Goal: Communication & Community: Answer question/provide support

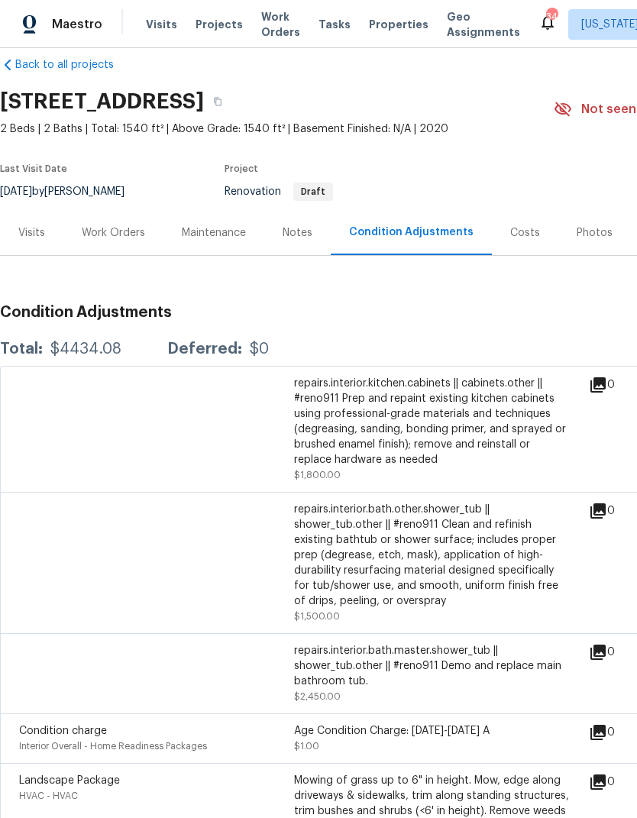
scroll to position [22, 0]
click at [24, 225] on div "Visits" at bounding box center [31, 232] width 27 height 15
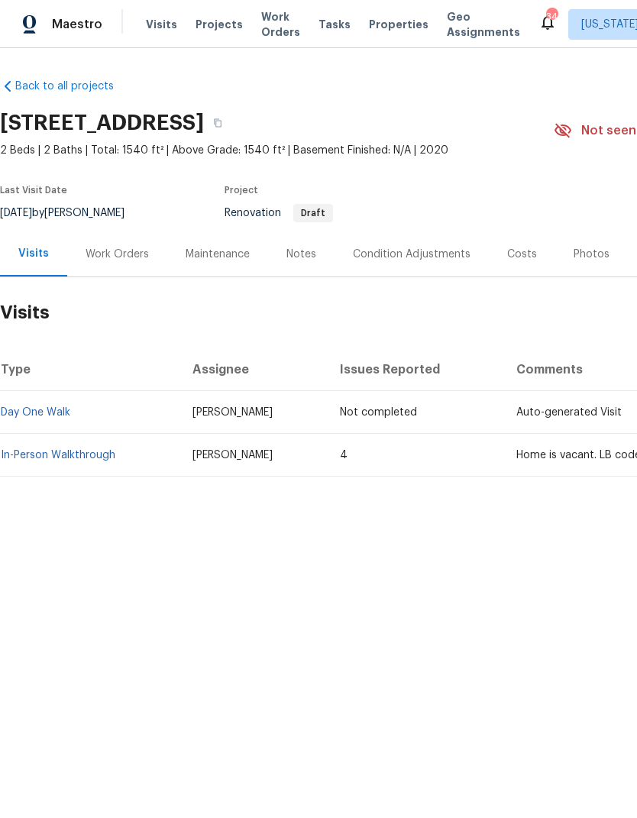
click at [76, 458] on link "In-Person Walkthrough" at bounding box center [58, 455] width 115 height 11
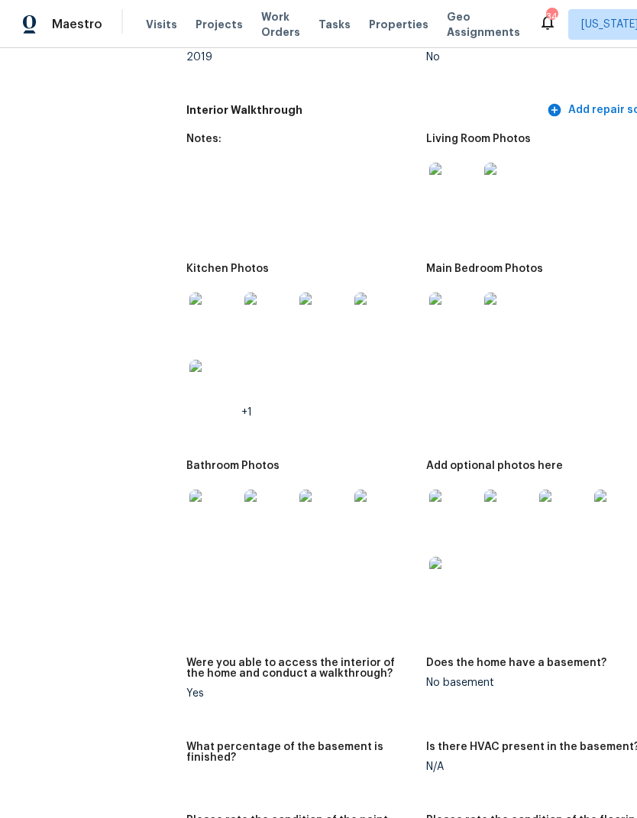
scroll to position [1730, 0]
click at [189, 509] on img at bounding box center [213, 514] width 49 height 49
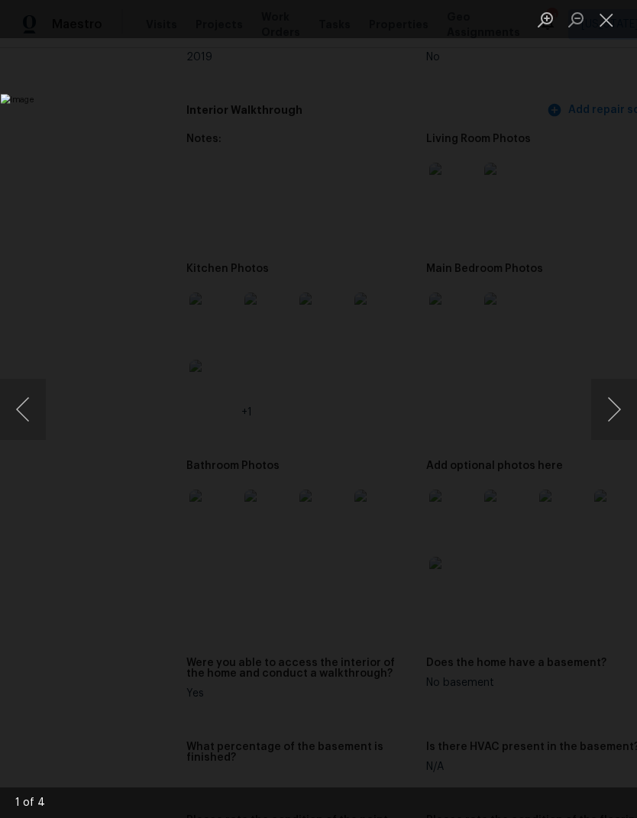
click at [615, 406] on button "Next image" at bounding box center [614, 409] width 46 height 61
click at [602, 406] on button "Next image" at bounding box center [614, 409] width 46 height 61
click at [608, 411] on button "Next image" at bounding box center [614, 409] width 46 height 61
click at [607, 405] on button "Next image" at bounding box center [614, 409] width 46 height 61
click at [25, 414] on button "Previous image" at bounding box center [23, 409] width 46 height 61
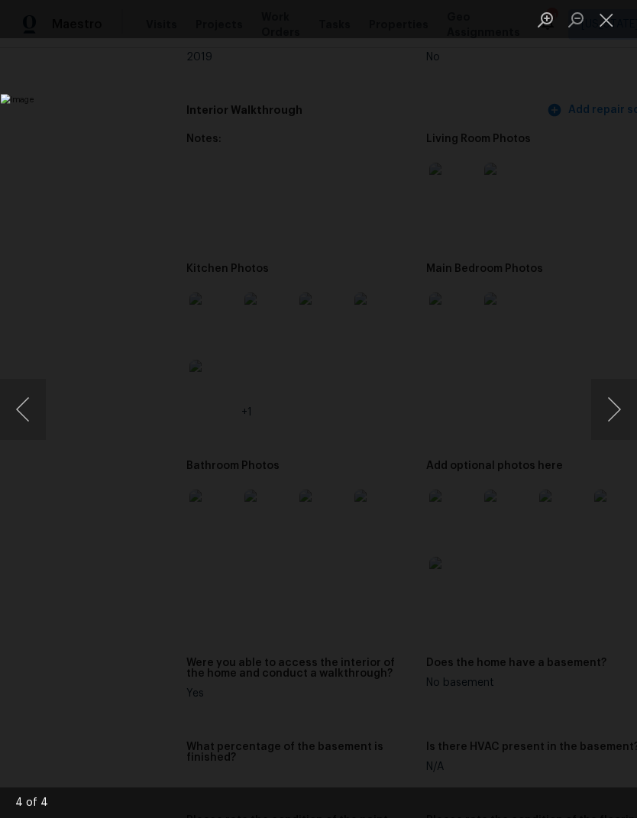
click at [610, 402] on button "Next image" at bounding box center [614, 409] width 46 height 61
click at [613, 398] on button "Next image" at bounding box center [614, 409] width 46 height 61
click at [611, 404] on button "Next image" at bounding box center [614, 409] width 46 height 61
click at [613, 409] on button "Next image" at bounding box center [614, 409] width 46 height 61
click at [34, 392] on button "Previous image" at bounding box center [23, 409] width 46 height 61
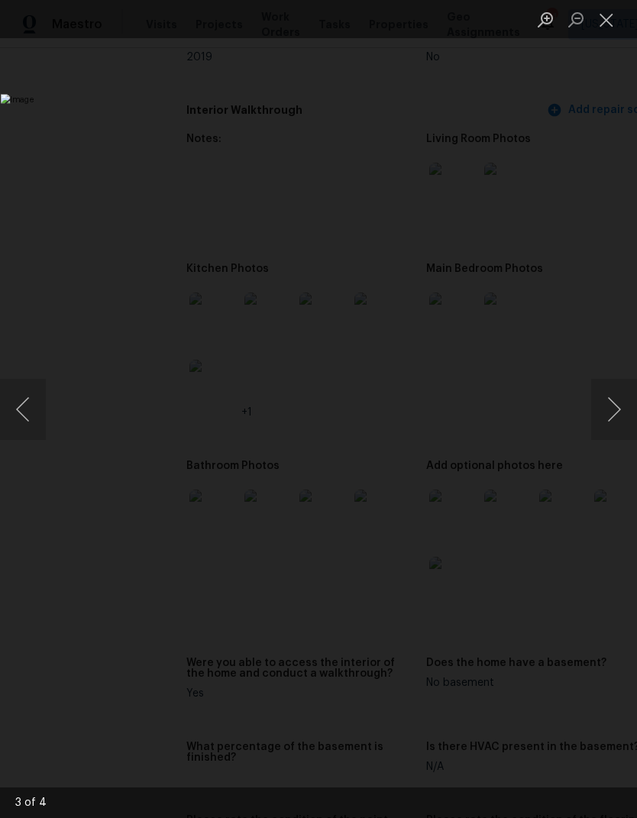
click at [34, 392] on button "Previous image" at bounding box center [23, 409] width 46 height 61
click at [32, 402] on button "Previous image" at bounding box center [23, 409] width 46 height 61
click at [39, 405] on button "Previous image" at bounding box center [23, 409] width 46 height 61
click at [610, 407] on button "Next image" at bounding box center [614, 409] width 46 height 61
click at [613, 412] on button "Next image" at bounding box center [614, 409] width 46 height 61
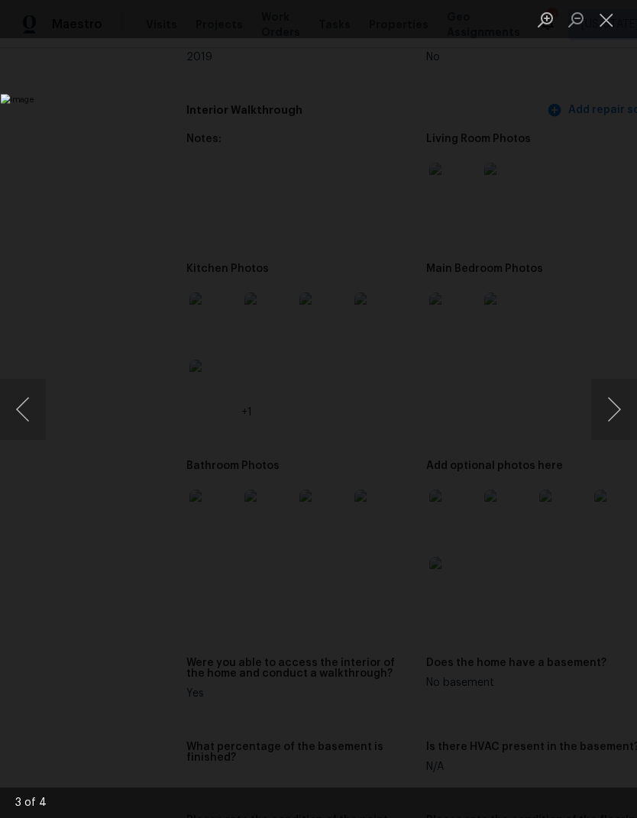
click at [615, 418] on button "Next image" at bounding box center [614, 409] width 46 height 61
click at [615, 416] on button "Next image" at bounding box center [614, 409] width 46 height 61
click at [611, 417] on button "Next image" at bounding box center [614, 409] width 46 height 61
click at [609, 416] on button "Next image" at bounding box center [614, 409] width 46 height 61
click at [609, 417] on button "Next image" at bounding box center [614, 409] width 46 height 61
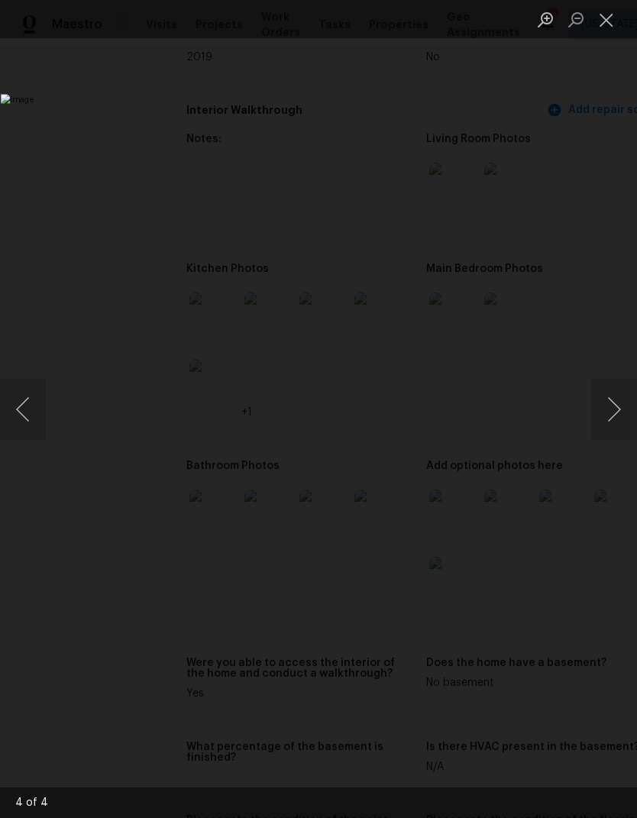
click at [613, 420] on button "Next image" at bounding box center [614, 409] width 46 height 61
click at [611, 417] on button "Next image" at bounding box center [614, 409] width 46 height 61
click at [613, 418] on button "Next image" at bounding box center [614, 409] width 46 height 61
click at [613, 419] on button "Next image" at bounding box center [614, 409] width 46 height 61
click at [597, 12] on button "Close lightbox" at bounding box center [606, 19] width 31 height 27
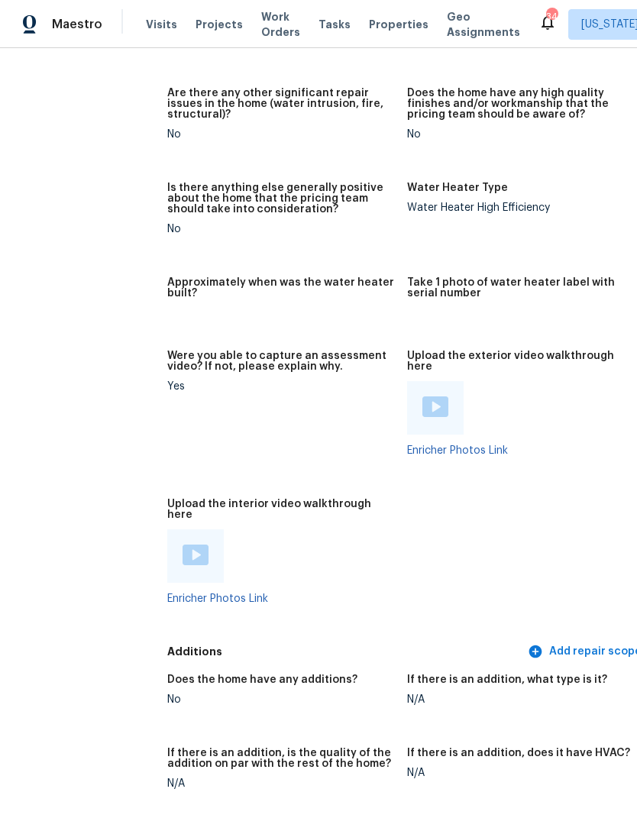
scroll to position [2848, 23]
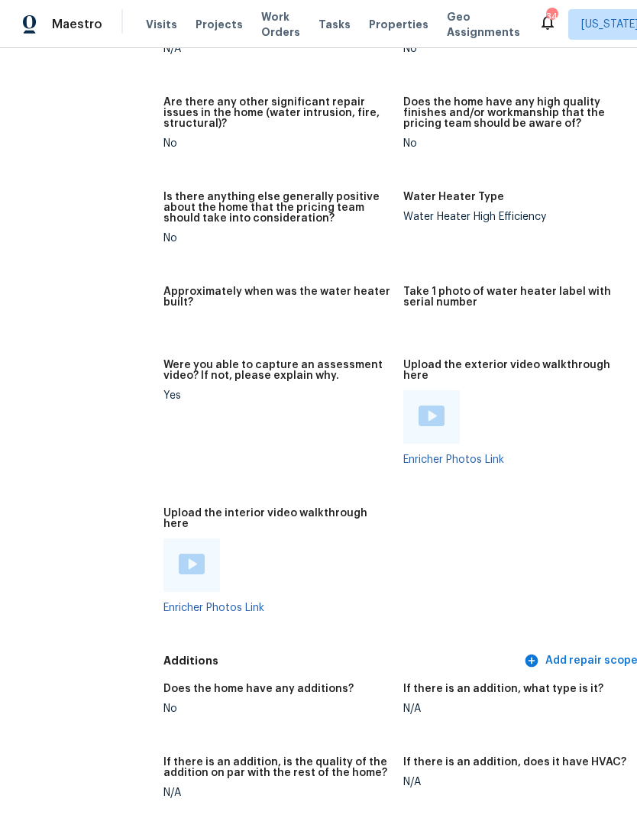
click at [179, 554] on img at bounding box center [192, 564] width 26 height 21
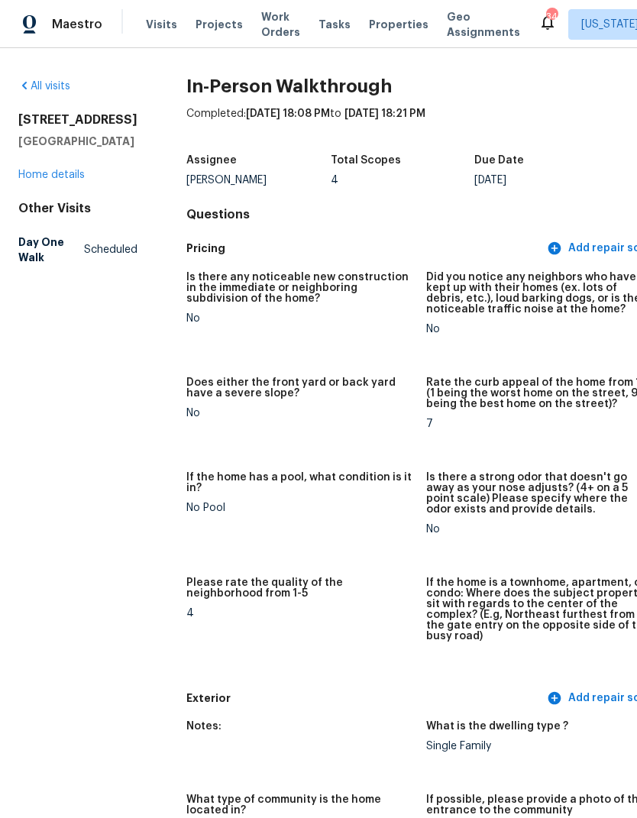
scroll to position [0, 0]
click at [66, 170] on link "Home details" at bounding box center [51, 175] width 66 height 11
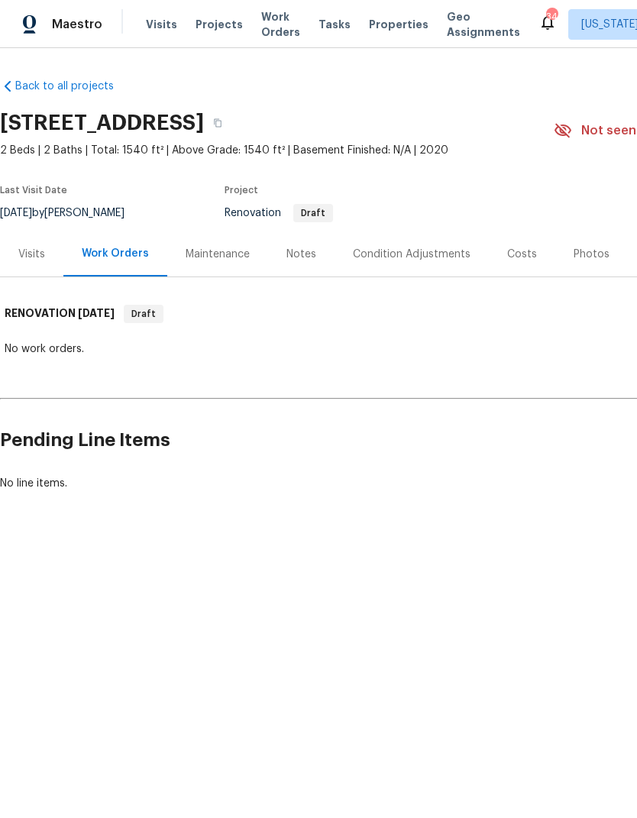
click at [44, 247] on div "Visits" at bounding box center [31, 254] width 27 height 15
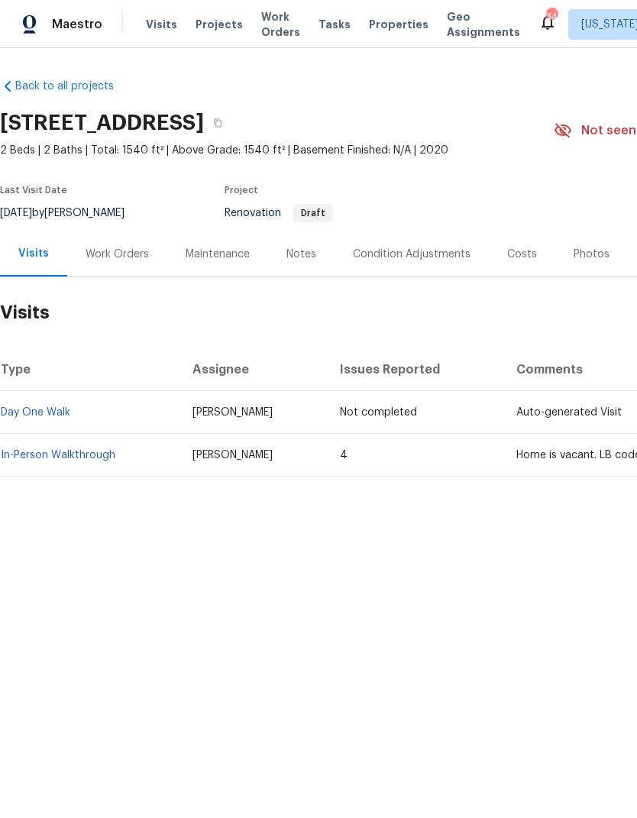
click at [226, 253] on div "Maintenance" at bounding box center [218, 254] width 64 height 15
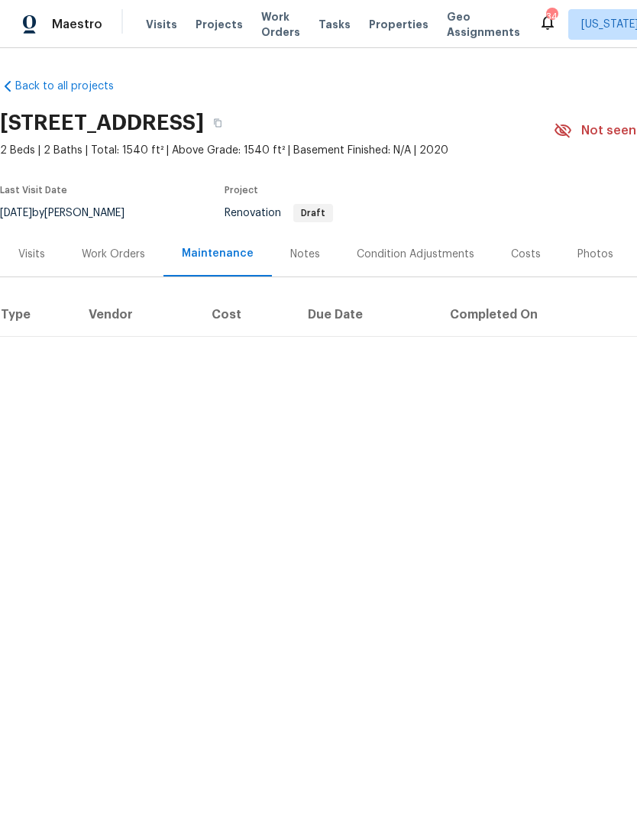
click at [320, 263] on div "Notes" at bounding box center [305, 253] width 66 height 45
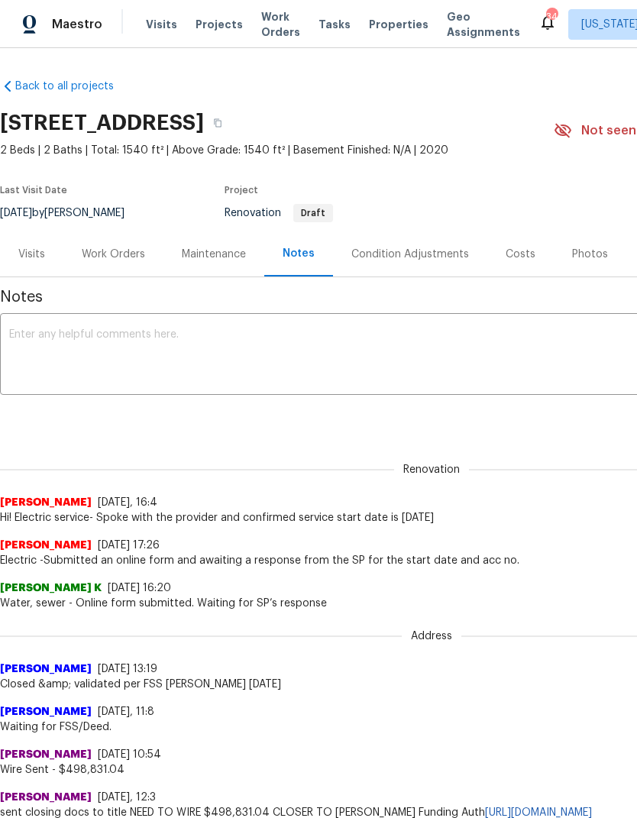
click at [419, 241] on div "Condition Adjustments" at bounding box center [410, 253] width 154 height 45
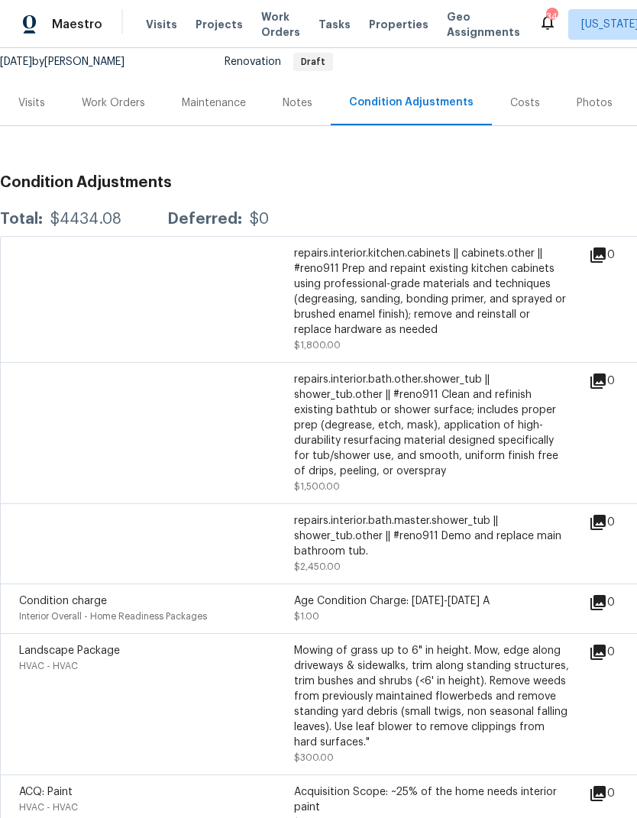
scroll to position [152, 0]
click at [287, 123] on div "Notes" at bounding box center [297, 101] width 66 height 45
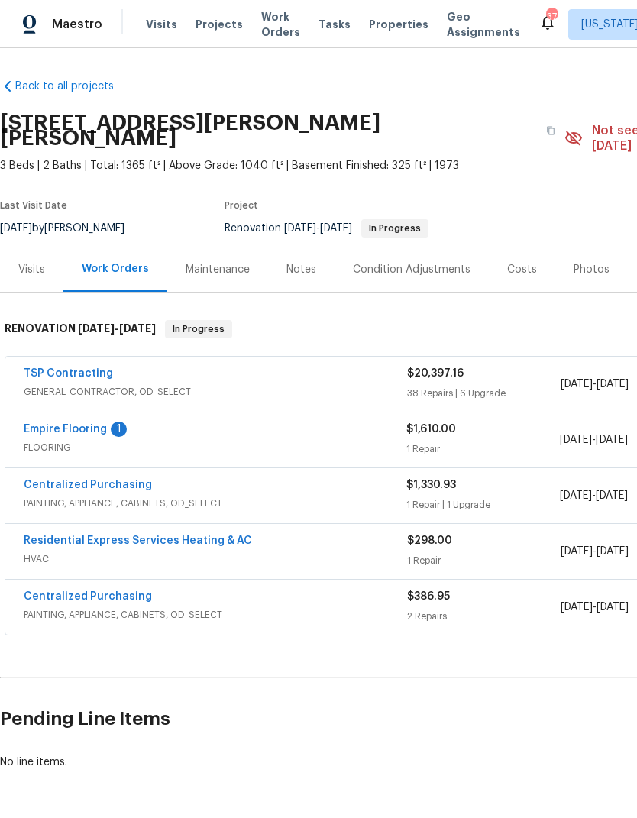
click at [81, 424] on link "Empire Flooring" at bounding box center [65, 429] width 83 height 11
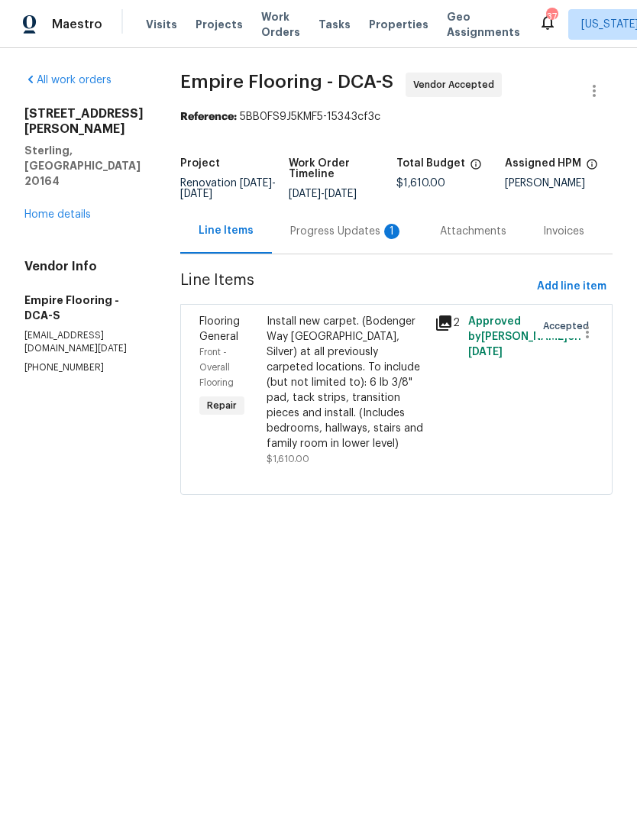
click at [332, 238] on div "Progress Updates 1" at bounding box center [346, 231] width 113 height 15
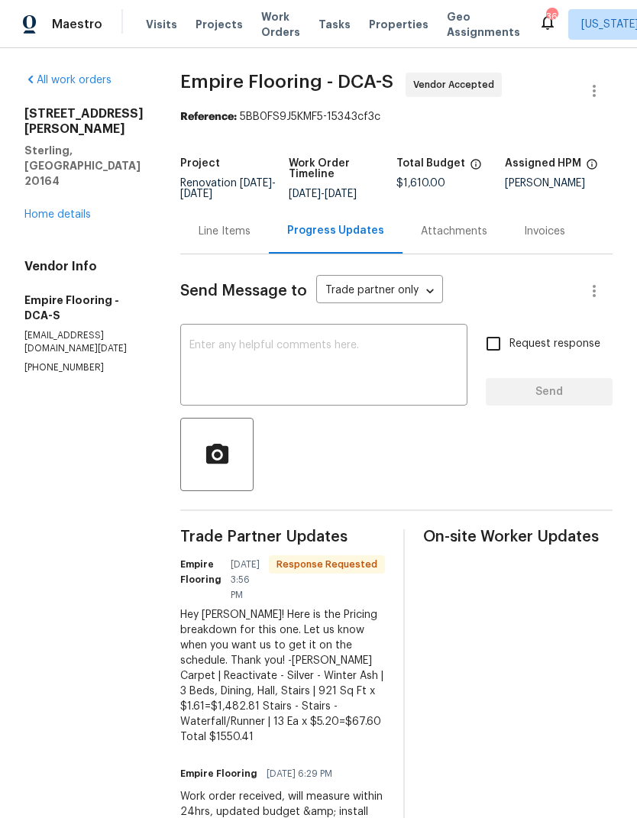
click at [331, 380] on textarea at bounding box center [323, 366] width 269 height 53
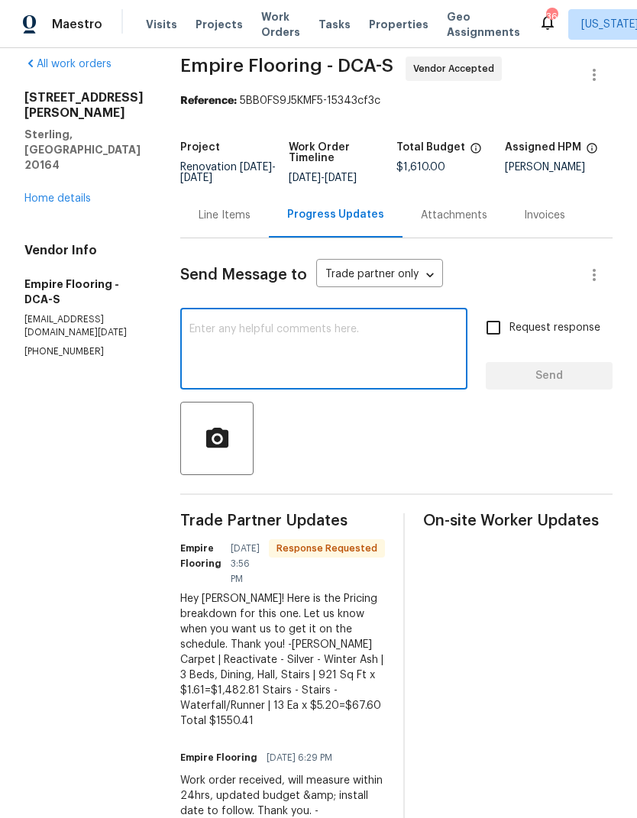
scroll to position [15, 0]
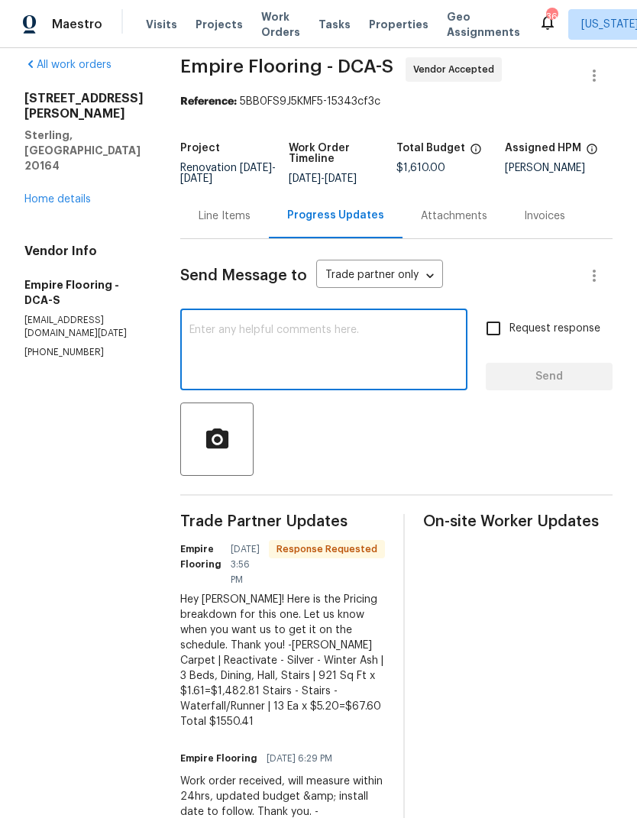
click at [332, 366] on textarea at bounding box center [323, 351] width 269 height 53
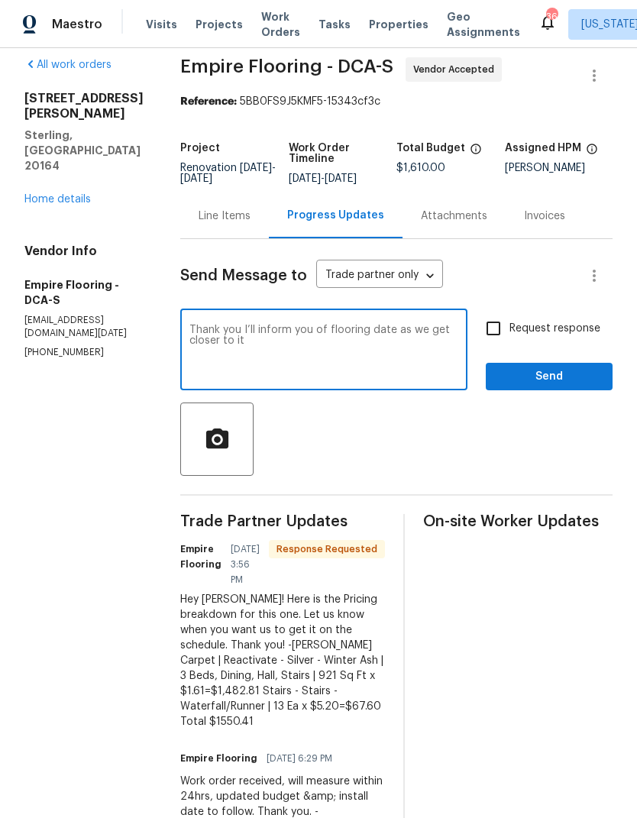
type textarea "Thank you I’ll inform you of flooring date as we get closer to it"
click at [492, 335] on input "Request response" at bounding box center [493, 328] width 32 height 32
checkbox input "true"
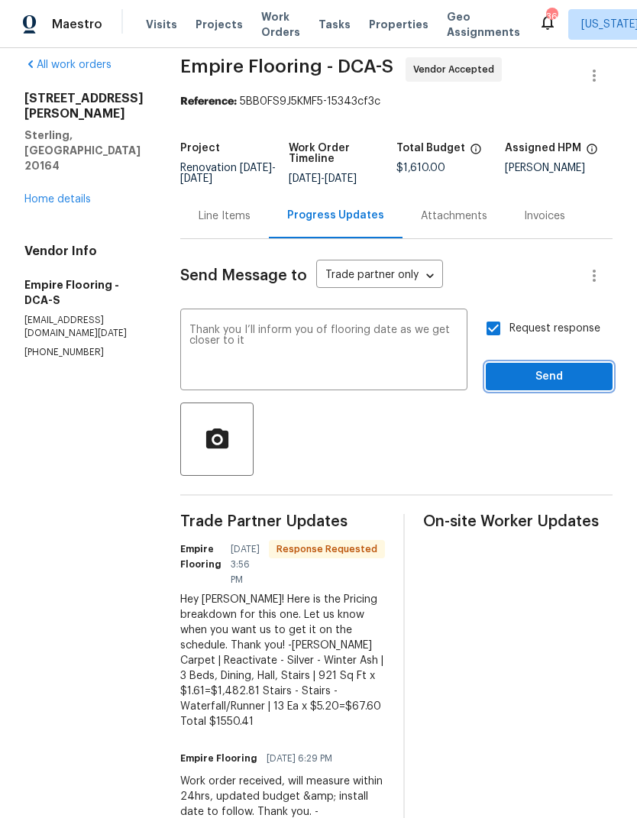
click at [556, 382] on span "Send" at bounding box center [549, 376] width 102 height 19
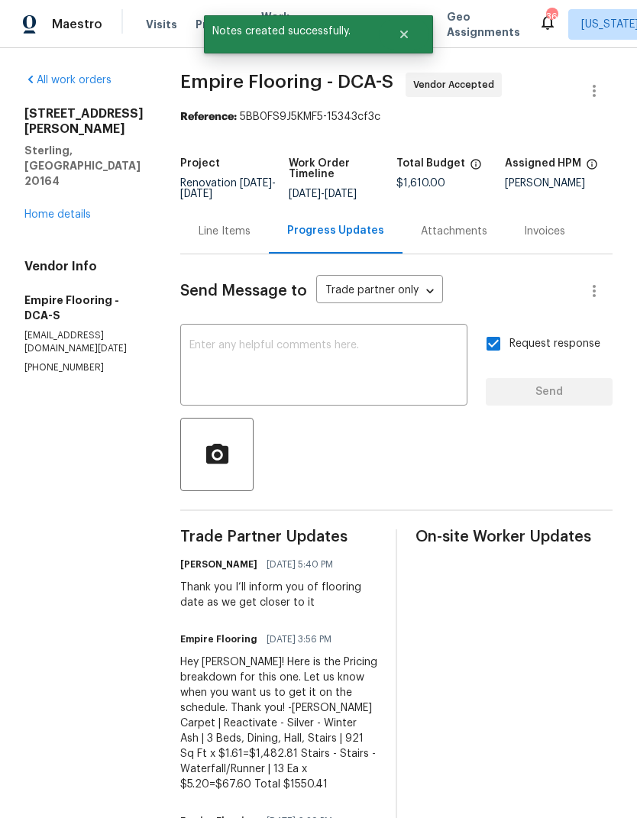
click at [48, 209] on link "Home details" at bounding box center [57, 214] width 66 height 11
